Goal: Contribute content: Contribute content

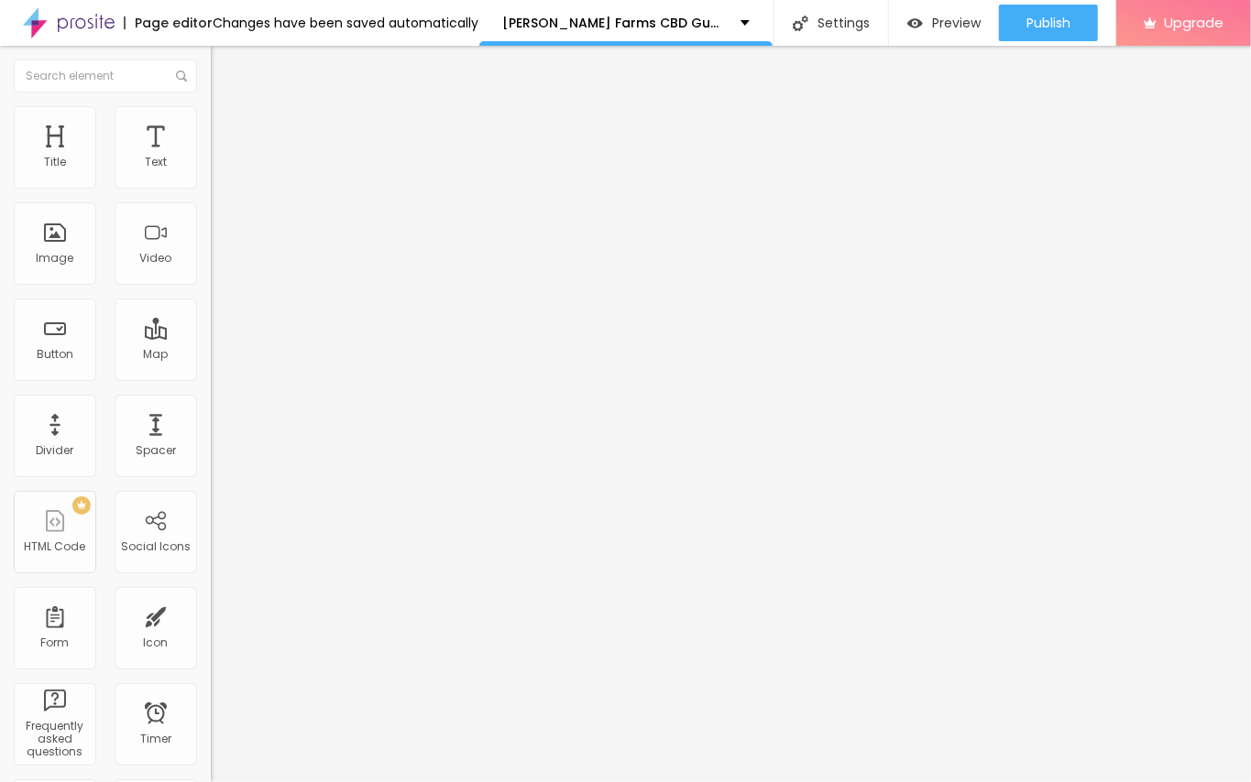
click at [211, 158] on span "Add image" at bounding box center [248, 150] width 75 height 16
drag, startPoint x: 214, startPoint y: 328, endPoint x: 211, endPoint y: 343, distance: 15.1
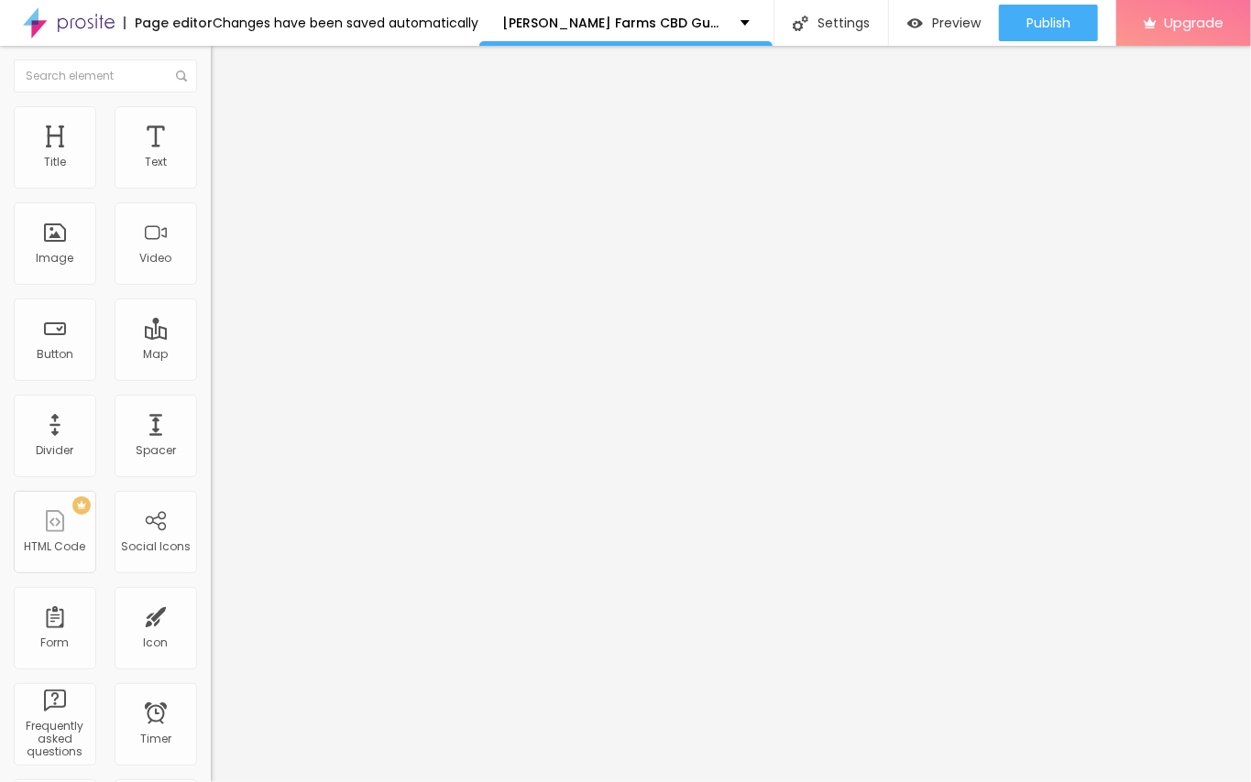
click at [224, 62] on img "button" at bounding box center [231, 67] width 15 height 15
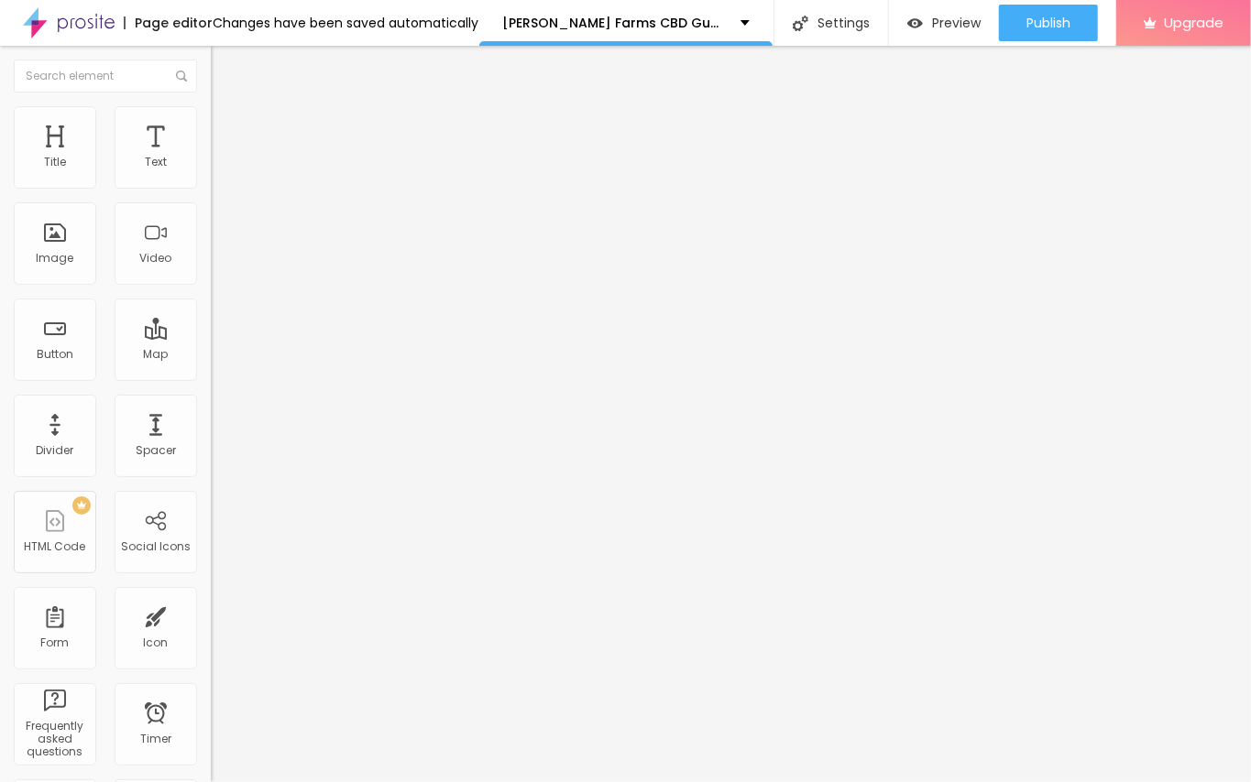
click at [211, 158] on span "Add image" at bounding box center [248, 150] width 75 height 16
click at [224, 64] on img "button" at bounding box center [231, 67] width 15 height 15
click at [224, 67] on div "Edit Text" at bounding box center [265, 67] width 83 height 15
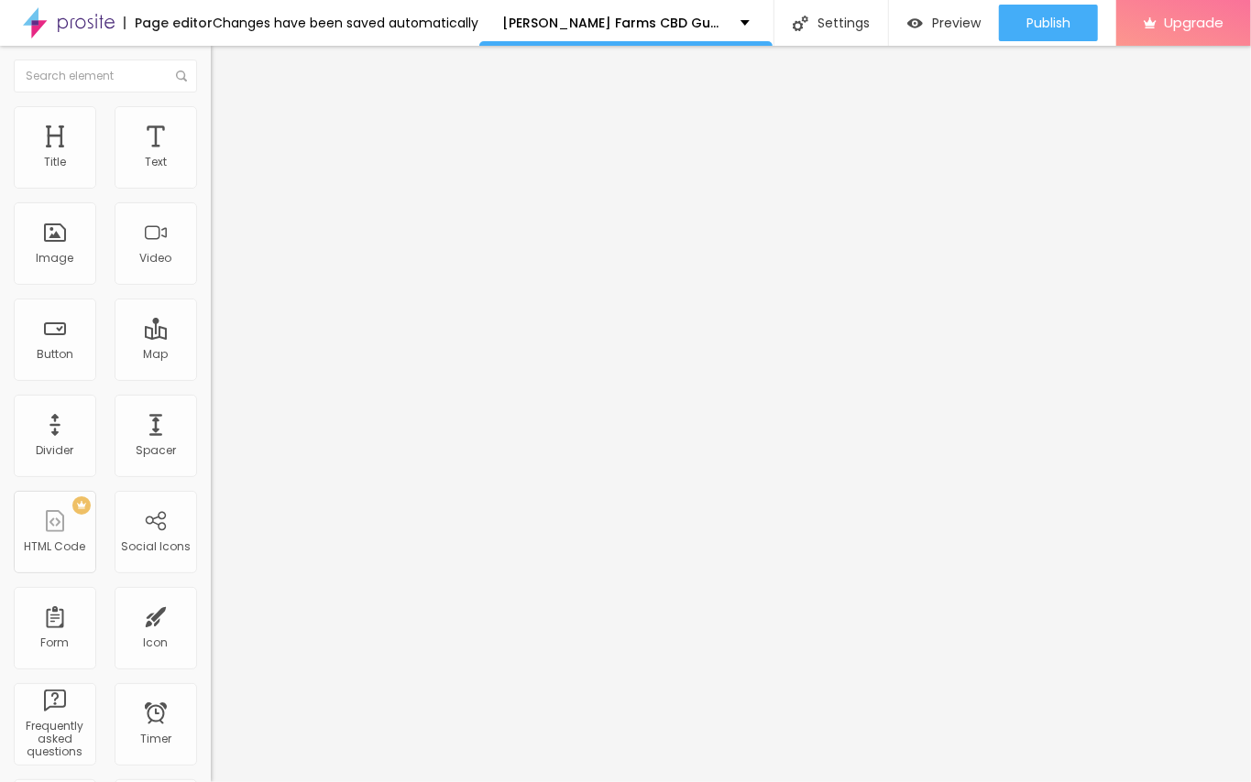
click at [211, 158] on span "Add image" at bounding box center [248, 150] width 75 height 16
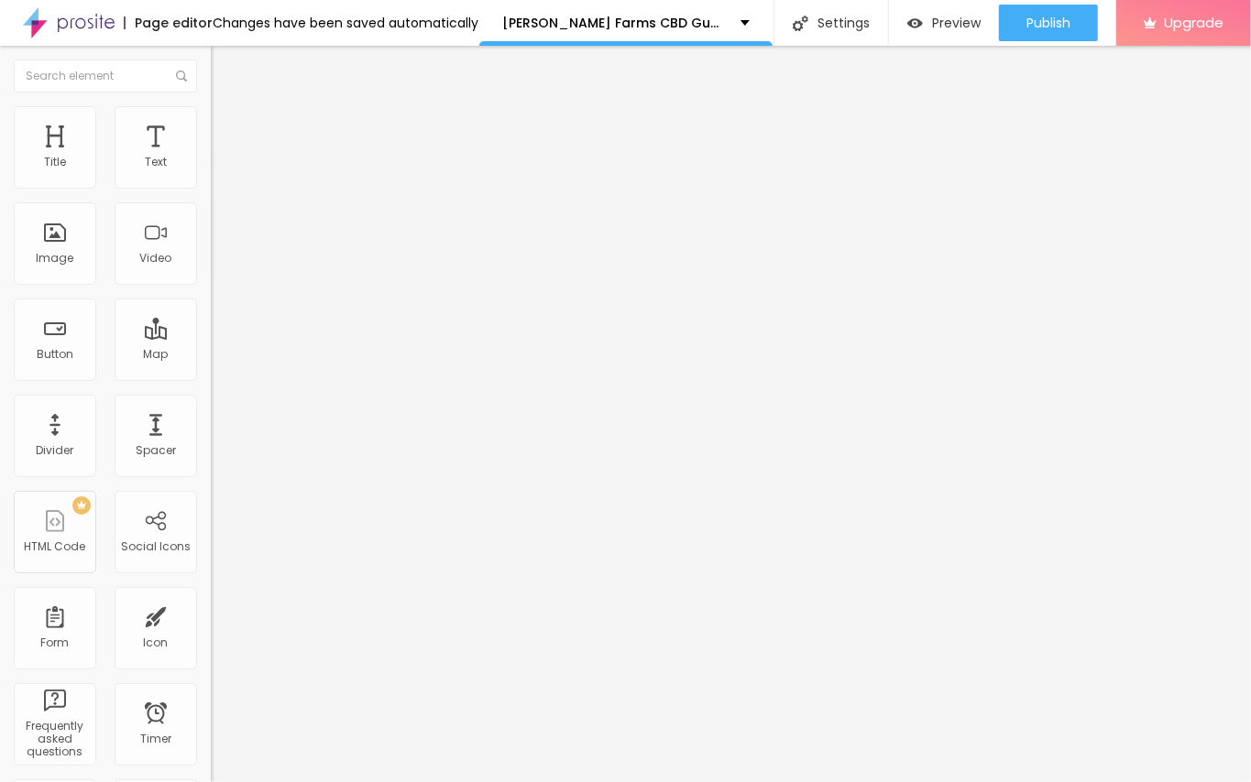
click at [211, 158] on span "Add image" at bounding box center [248, 150] width 75 height 16
click at [211, 154] on img at bounding box center [216, 148] width 11 height 11
click at [211, 158] on span "Add image" at bounding box center [248, 150] width 75 height 16
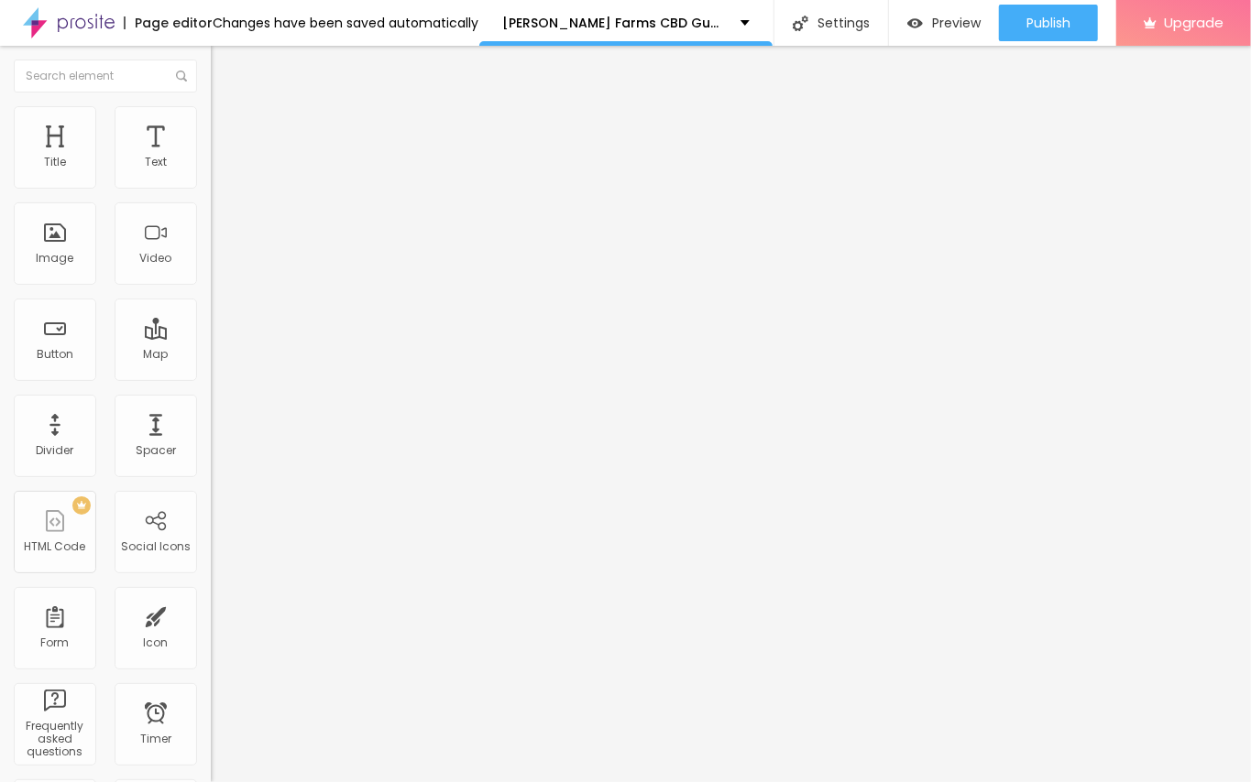
click at [211, 376] on input "https://" at bounding box center [321, 366] width 220 height 18
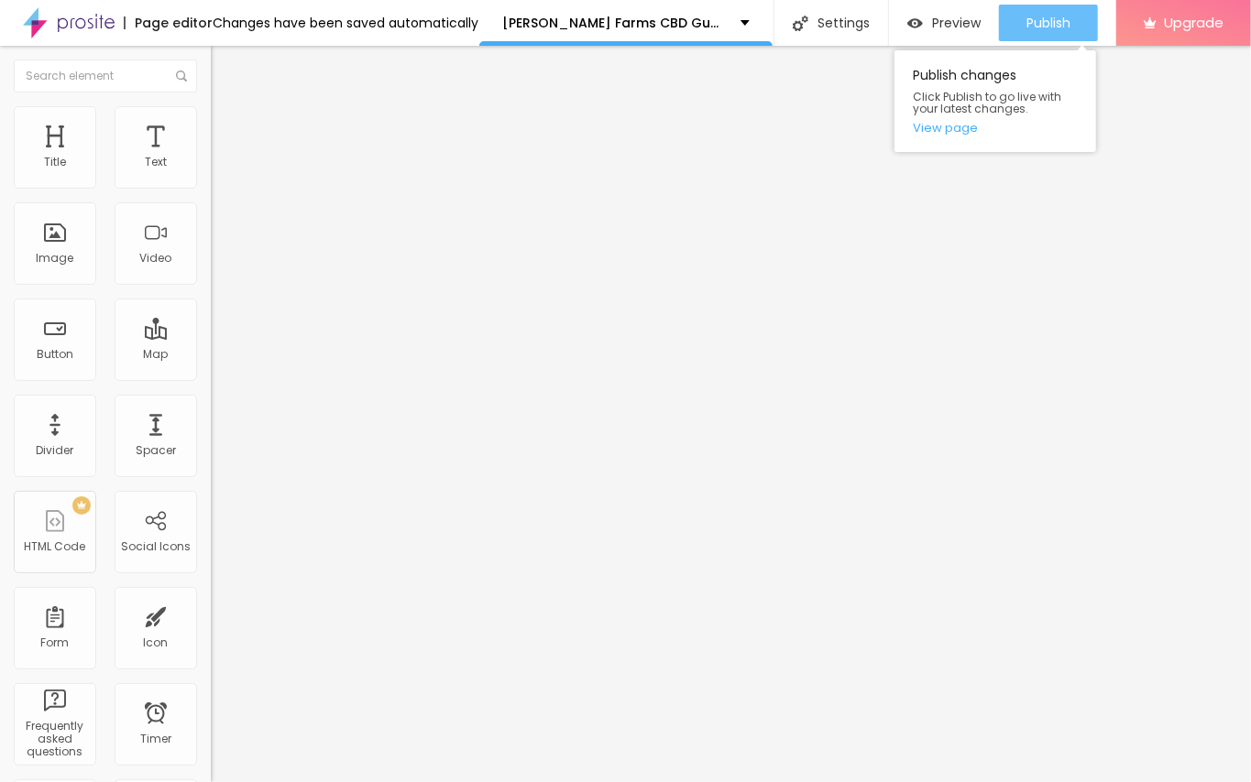
click at [1037, 20] on span "Publish" at bounding box center [1048, 23] width 44 height 15
